Goal: Information Seeking & Learning: Learn about a topic

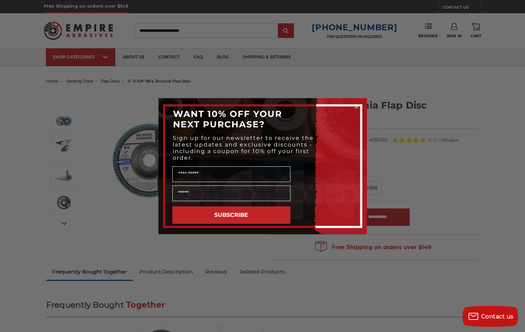
click at [294, 187] on div "POPUP Form" at bounding box center [263, 193] width 195 height 19
click at [356, 106] on icon "Close dialog" at bounding box center [356, 106] width 3 height 3
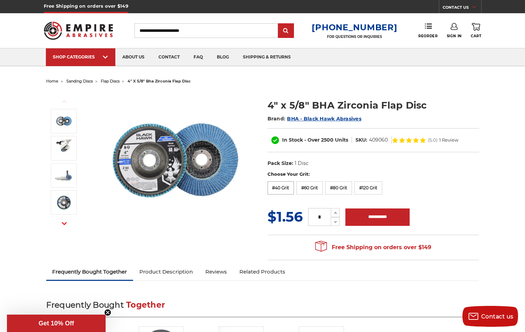
click at [280, 190] on label "#40 Grit" at bounding box center [281, 187] width 27 height 13
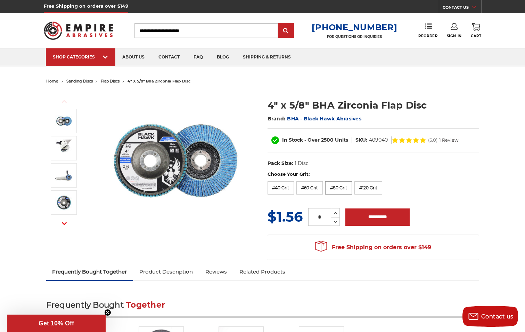
click at [342, 187] on label "#80 Grit" at bounding box center [339, 187] width 27 height 13
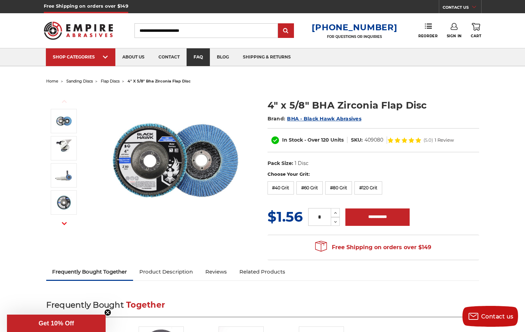
click at [196, 57] on link "faq" at bounding box center [198, 57] width 23 height 18
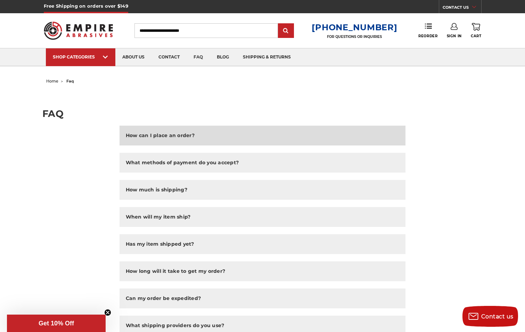
click at [185, 134] on h2 "How can I place an order?" at bounding box center [160, 135] width 69 height 7
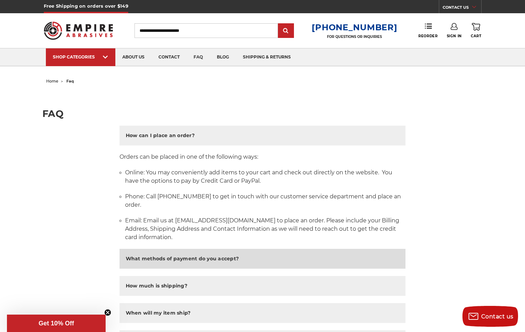
click at [208, 259] on h2 "What methods of payment do you accept?" at bounding box center [182, 258] width 113 height 7
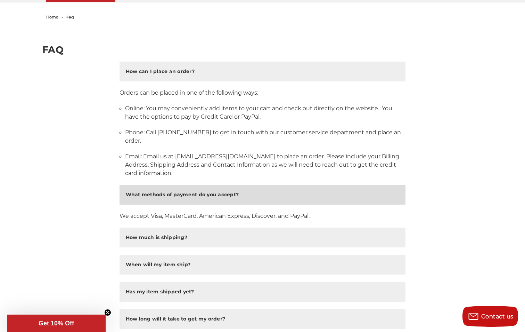
scroll to position [70, 0]
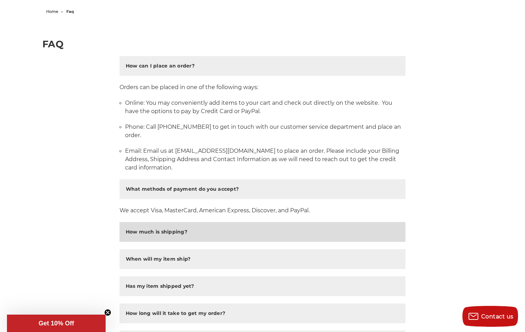
click at [172, 231] on h2 "How much is shipping?" at bounding box center [157, 231] width 62 height 7
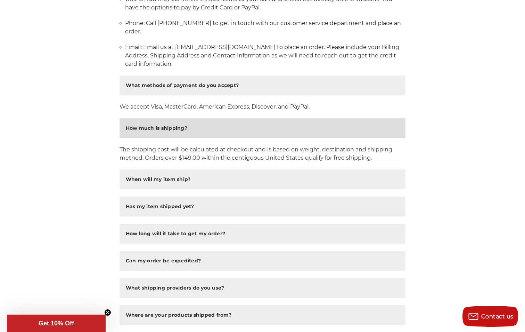
scroll to position [174, 0]
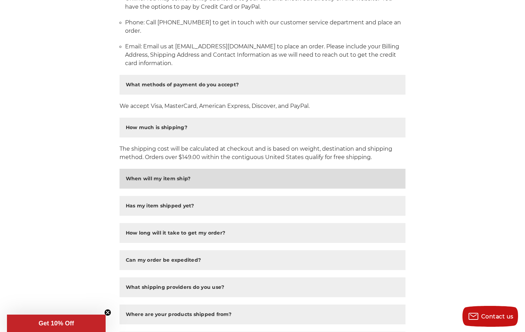
click at [171, 176] on h2 "When will my item ship?" at bounding box center [158, 178] width 65 height 7
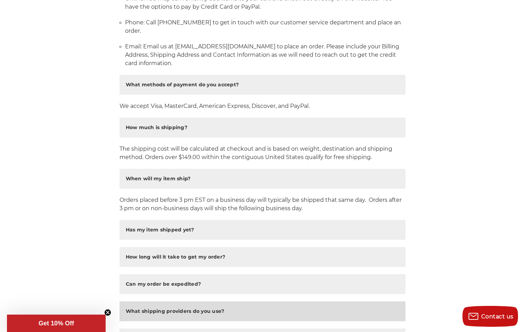
click at [214, 310] on h2 "What shipping providers do you use?" at bounding box center [175, 310] width 99 height 7
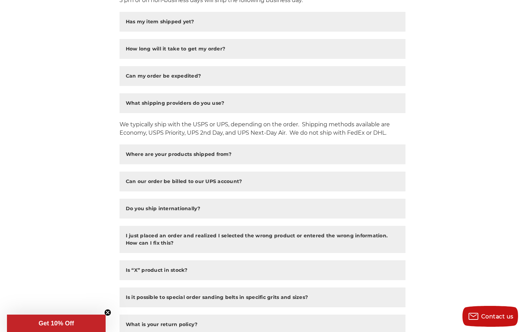
scroll to position [383, 0]
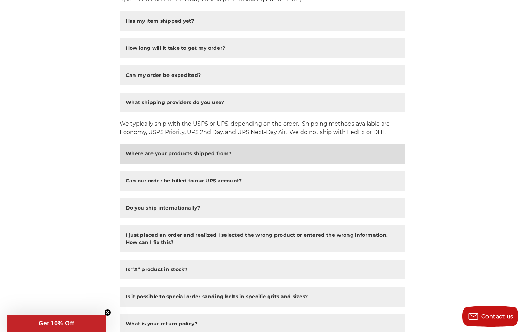
click at [178, 150] on h2 "Where are your products shipped from?" at bounding box center [179, 153] width 106 height 7
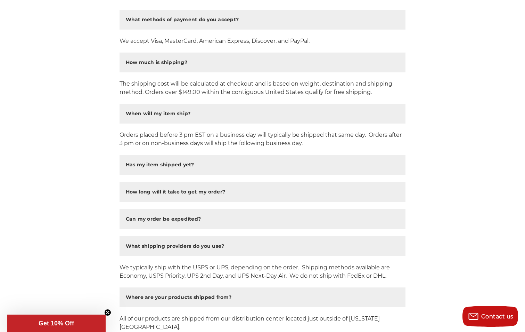
scroll to position [104, 0]
